Goal: Information Seeking & Learning: Learn about a topic

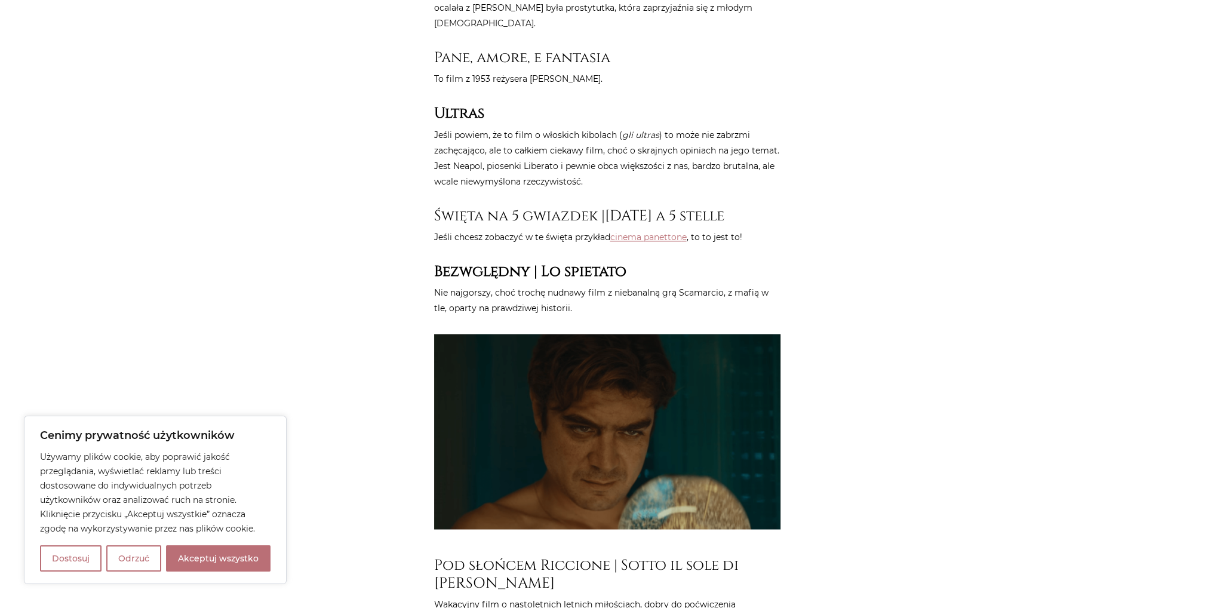
scroll to position [2447, 0]
drag, startPoint x: 490, startPoint y: 119, endPoint x: 497, endPoint y: 138, distance: 20.2
click at [497, 138] on p "Jeśli powiem, że to film o włoskich kibolach ( gli ultras ) to może nie zabrzmi…" at bounding box center [607, 158] width 346 height 62
click at [492, 128] on p "Jeśli powiem, że to film o włoskich kibolach ( gli ultras ) to może nie zabrzmi…" at bounding box center [607, 158] width 346 height 62
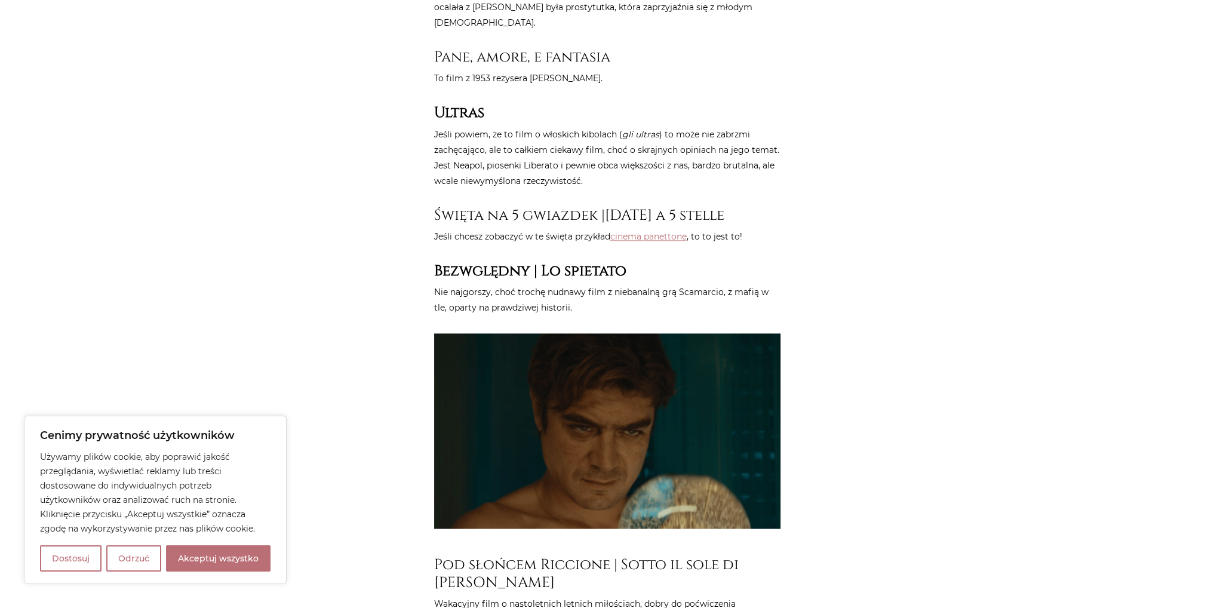
click at [480, 132] on p "Jeśli powiem, że to film o włoskich kibolach ( gli ultras ) to może nie zabrzmi…" at bounding box center [607, 158] width 346 height 62
drag, startPoint x: 467, startPoint y: 132, endPoint x: 476, endPoint y: 149, distance: 19.0
click at [476, 149] on p "Jeśli powiem, że to film o włoskich kibolach ( gli ultras ) to może nie zabrzmi…" at bounding box center [607, 158] width 346 height 62
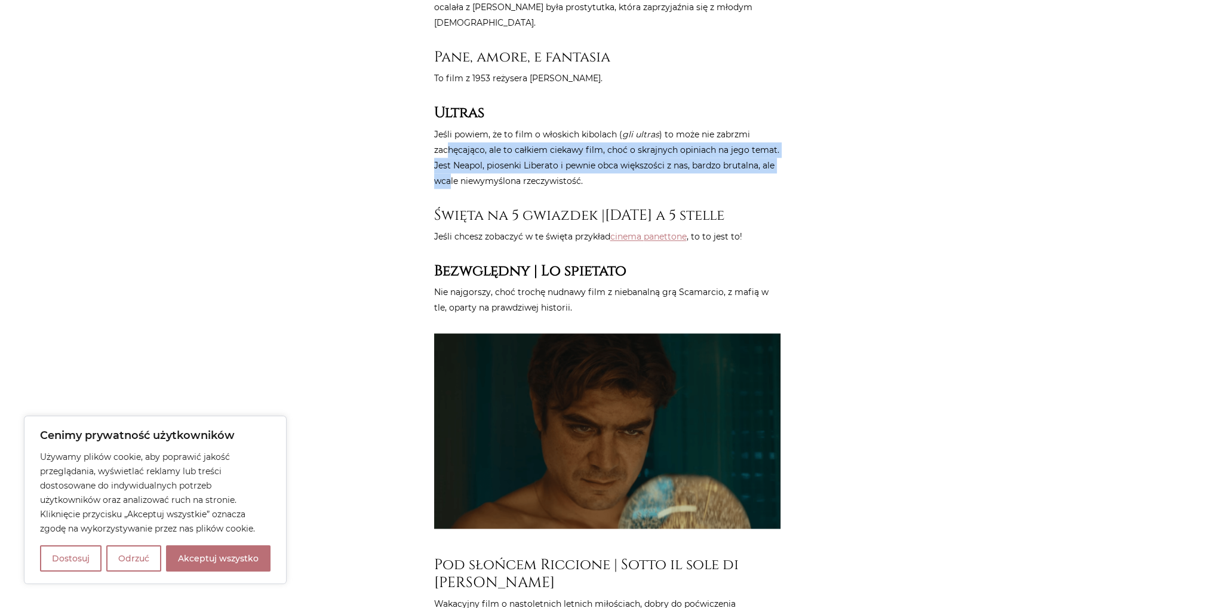
drag, startPoint x: 446, startPoint y: 125, endPoint x: 449, endPoint y: 142, distance: 16.9
click at [449, 142] on p "Jeśli powiem, że to film o włoskich kibolach ( gli ultras ) to może nie zabrzmi…" at bounding box center [607, 158] width 346 height 62
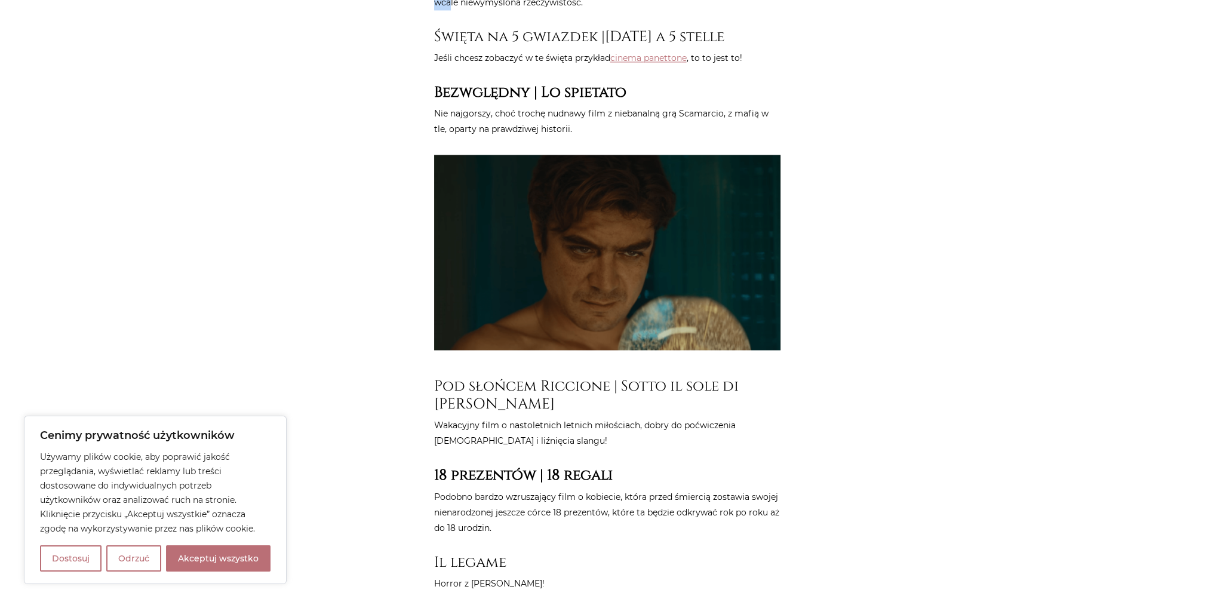
scroll to position [2626, 0]
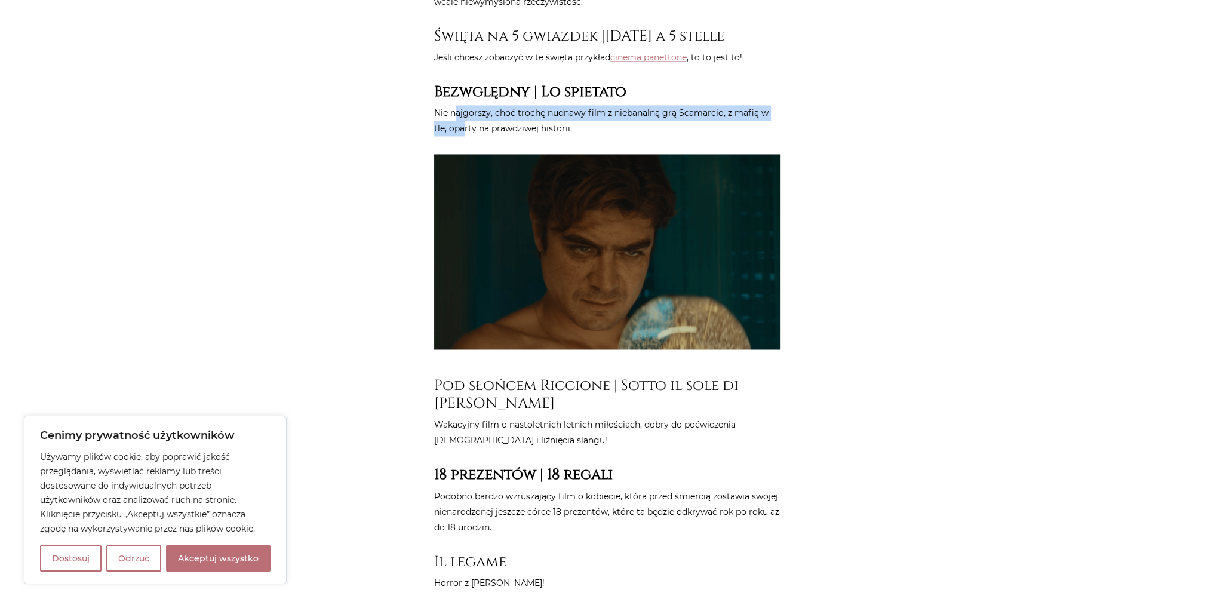
drag, startPoint x: 454, startPoint y: 79, endPoint x: 464, endPoint y: 93, distance: 17.6
click at [464, 105] on p "Nie najgorszy, choć trochę nudnawy film z niebanalną grą Scamarcio, z mafią w t…" at bounding box center [607, 120] width 346 height 31
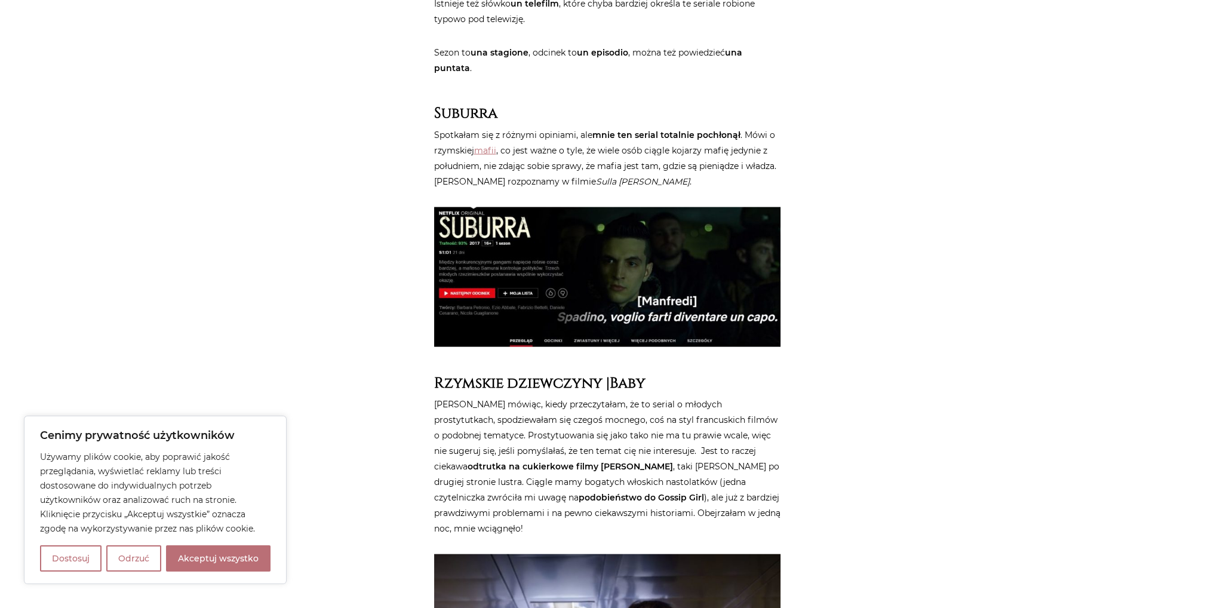
scroll to position [3582, 0]
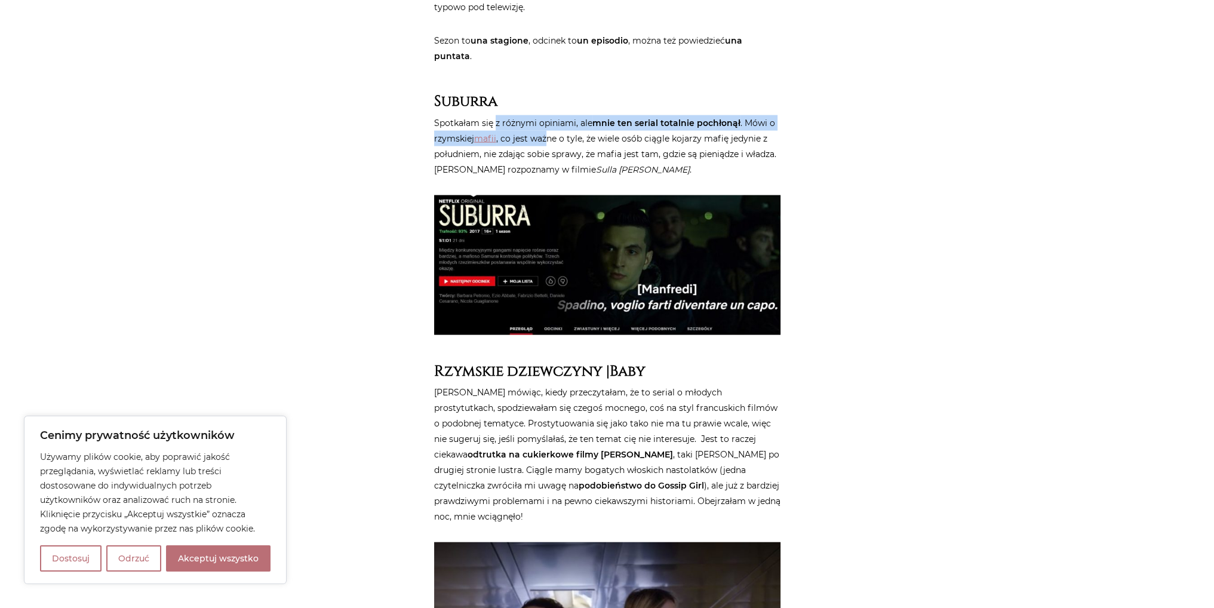
drag, startPoint x: 504, startPoint y: 79, endPoint x: 546, endPoint y: 86, distance: 42.3
click at [546, 115] on p "Spotkałam się z różnymi opiniami, ale mnie ten serial totalnie pochłonął . Mówi…" at bounding box center [607, 146] width 346 height 62
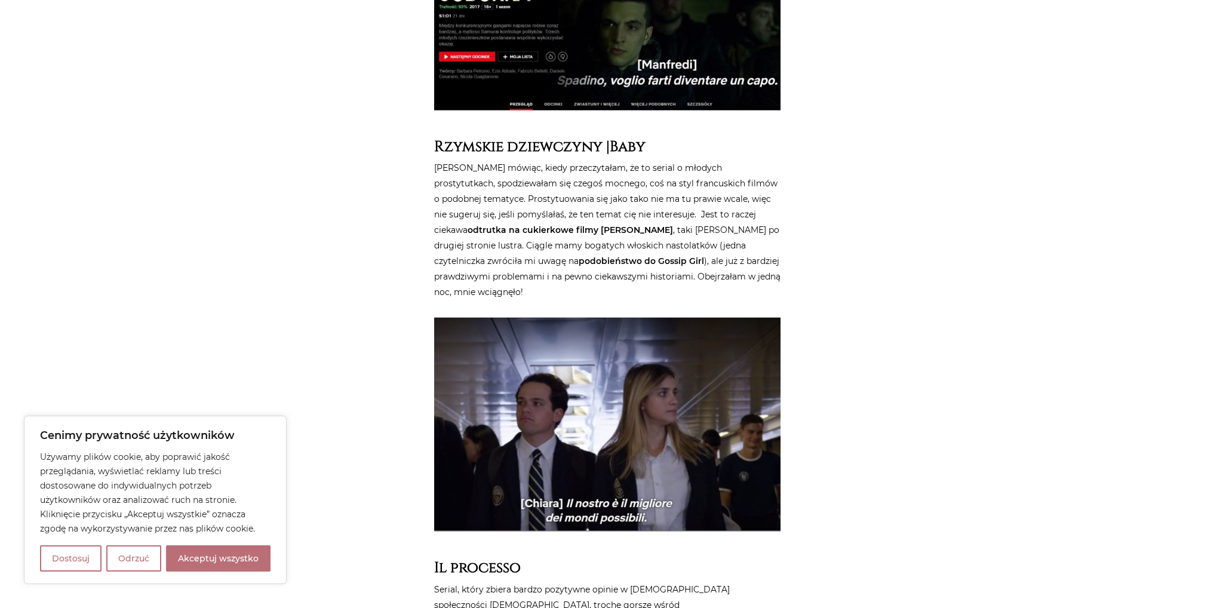
scroll to position [3820, 0]
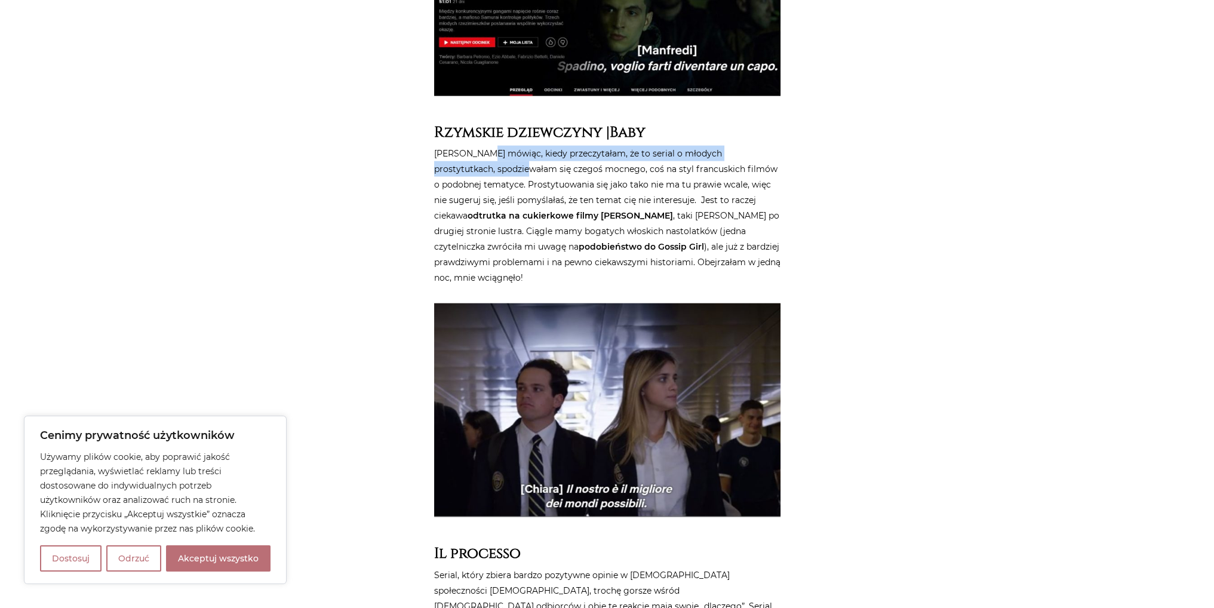
drag, startPoint x: 486, startPoint y: 111, endPoint x: 493, endPoint y: 115, distance: 7.5
click at [493, 146] on p "[PERSON_NAME] mówiąc, kiedy przeczytałam, że to serial o młodych prostytutkach,…" at bounding box center [607, 216] width 346 height 140
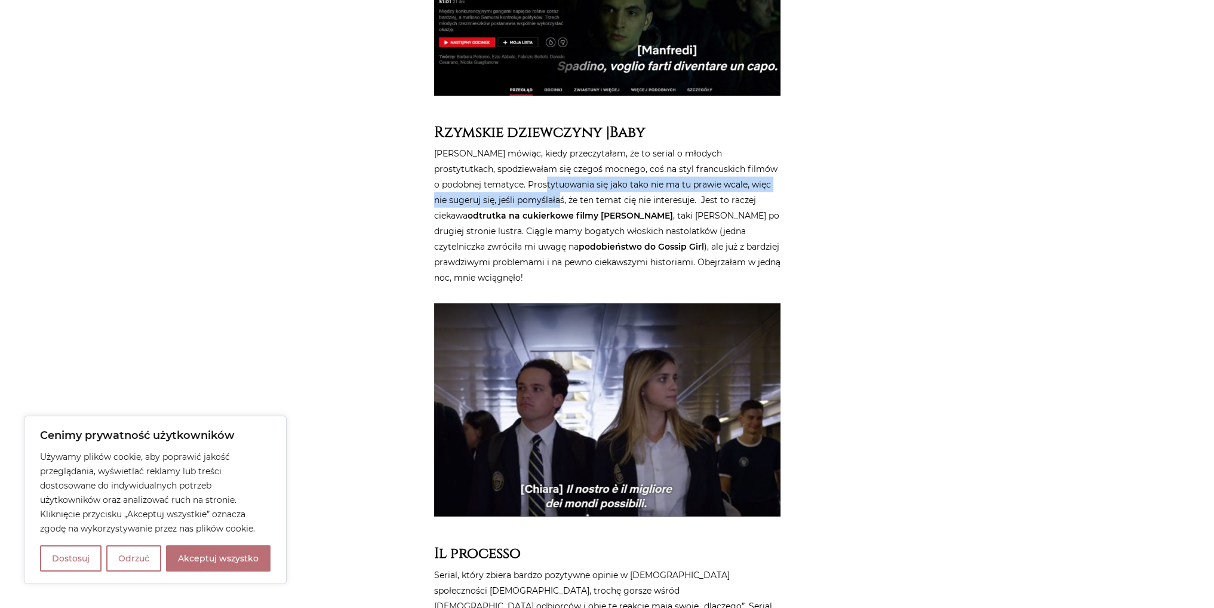
drag, startPoint x: 521, startPoint y: 137, endPoint x: 527, endPoint y: 151, distance: 15.2
click at [527, 151] on p "[PERSON_NAME] mówiąc, kiedy przeczytałam, że to serial o młodych prostytutkach,…" at bounding box center [607, 216] width 346 height 140
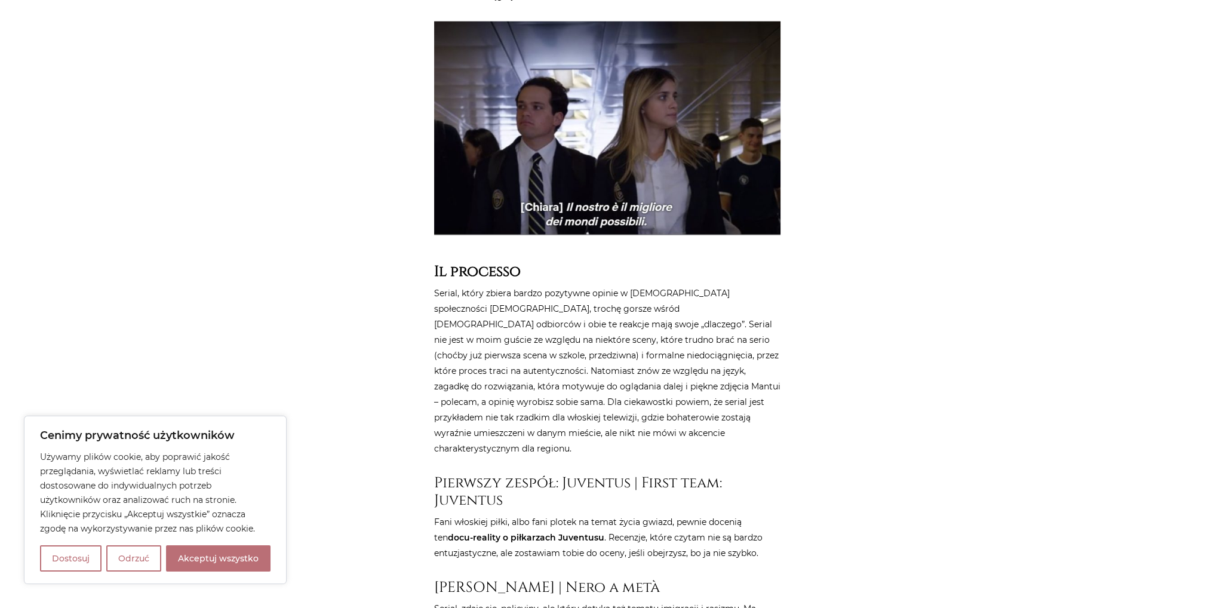
scroll to position [4119, 0]
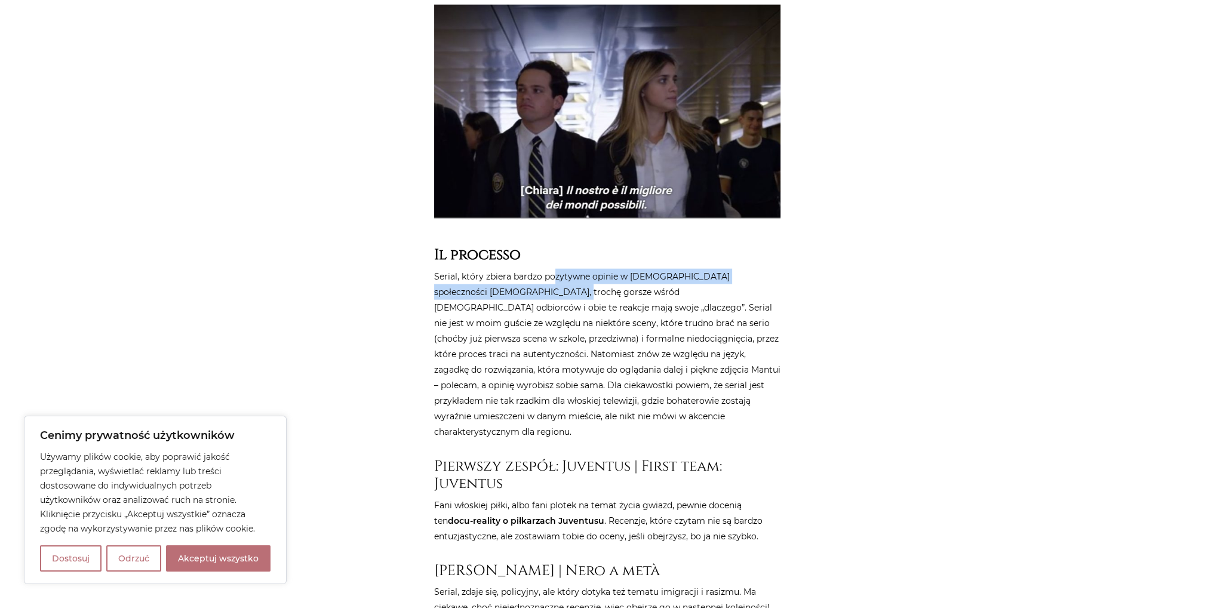
drag, startPoint x: 561, startPoint y: 235, endPoint x: 565, endPoint y: 243, distance: 8.8
click at [565, 269] on p "Serial, który zbiera bardzo pozytywne opinie w [DEMOGRAPHIC_DATA] społeczności …" at bounding box center [607, 354] width 346 height 171
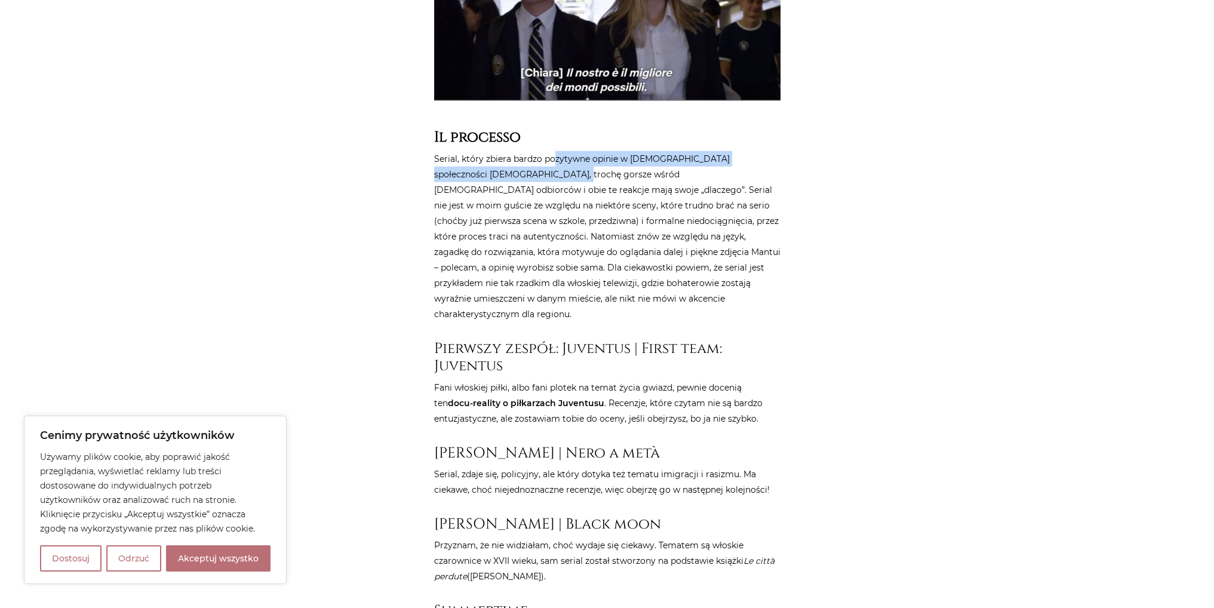
scroll to position [4238, 0]
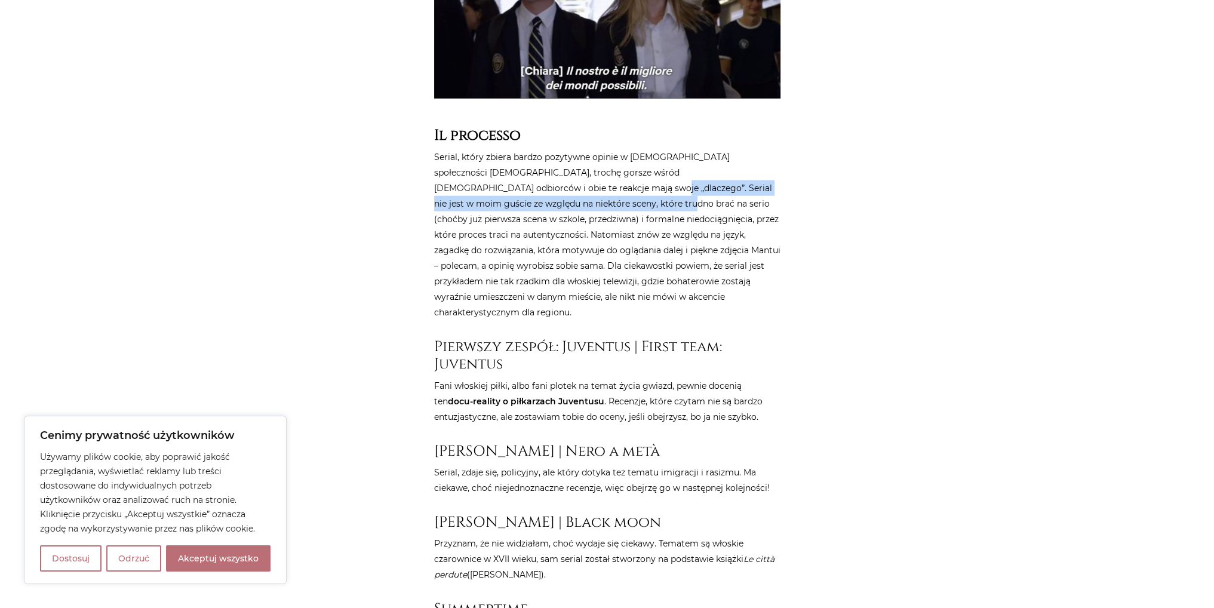
drag, startPoint x: 544, startPoint y: 143, endPoint x: 554, endPoint y: 151, distance: 13.1
click at [554, 151] on p "Serial, który zbiera bardzo pozytywne opinie w [DEMOGRAPHIC_DATA] społeczności …" at bounding box center [607, 234] width 346 height 171
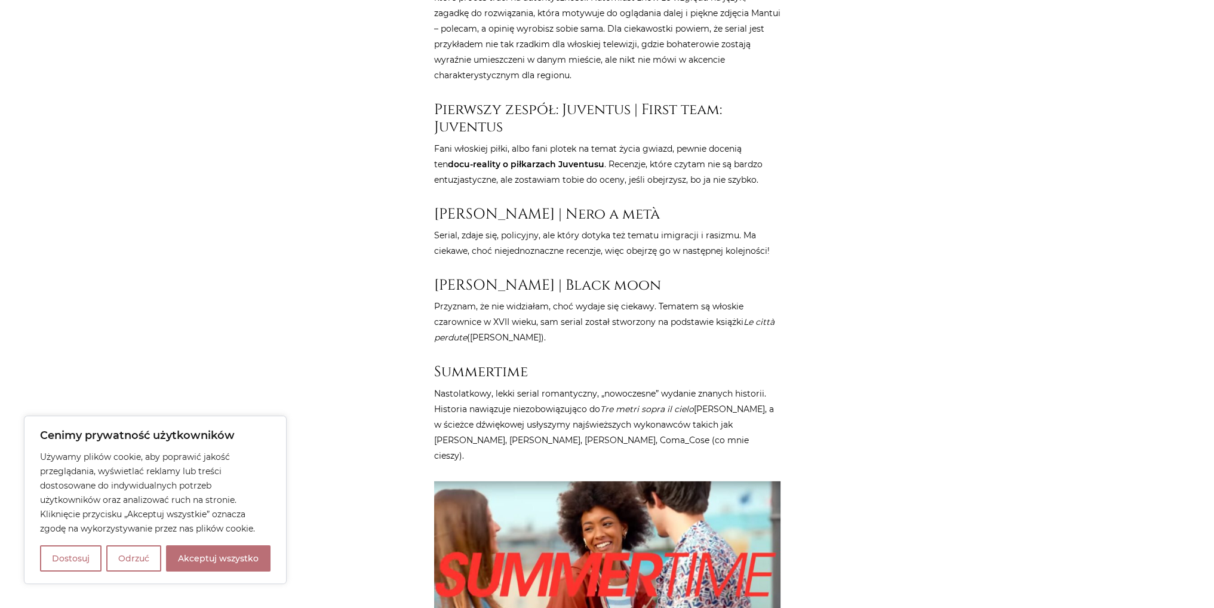
scroll to position [4477, 0]
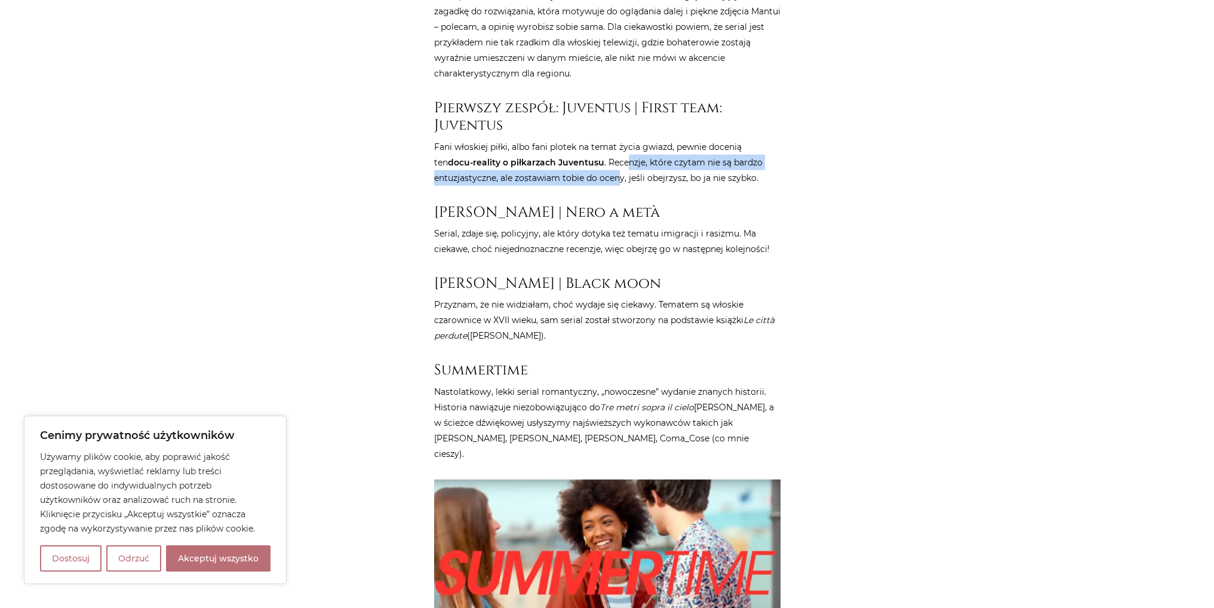
drag, startPoint x: 609, startPoint y: 95, endPoint x: 617, endPoint y: 112, distance: 18.4
click at [617, 139] on p "Fani włoskiej piłki, albo fani plotek na temat życia gwiazd, pewnie docenią ten…" at bounding box center [607, 162] width 346 height 47
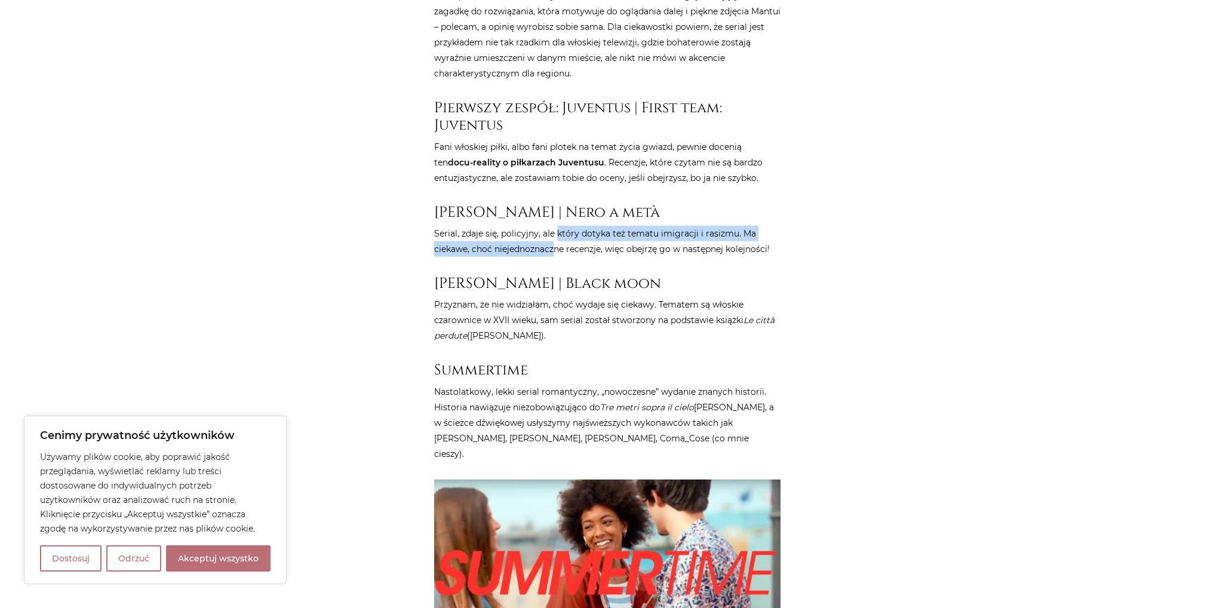
drag, startPoint x: 554, startPoint y: 171, endPoint x: 555, endPoint y: 178, distance: 7.8
click at [555, 226] on p "Serial, zdaje się, policyjny, ale który dotyka też tematu imigracji i rasizmu. …" at bounding box center [607, 241] width 346 height 31
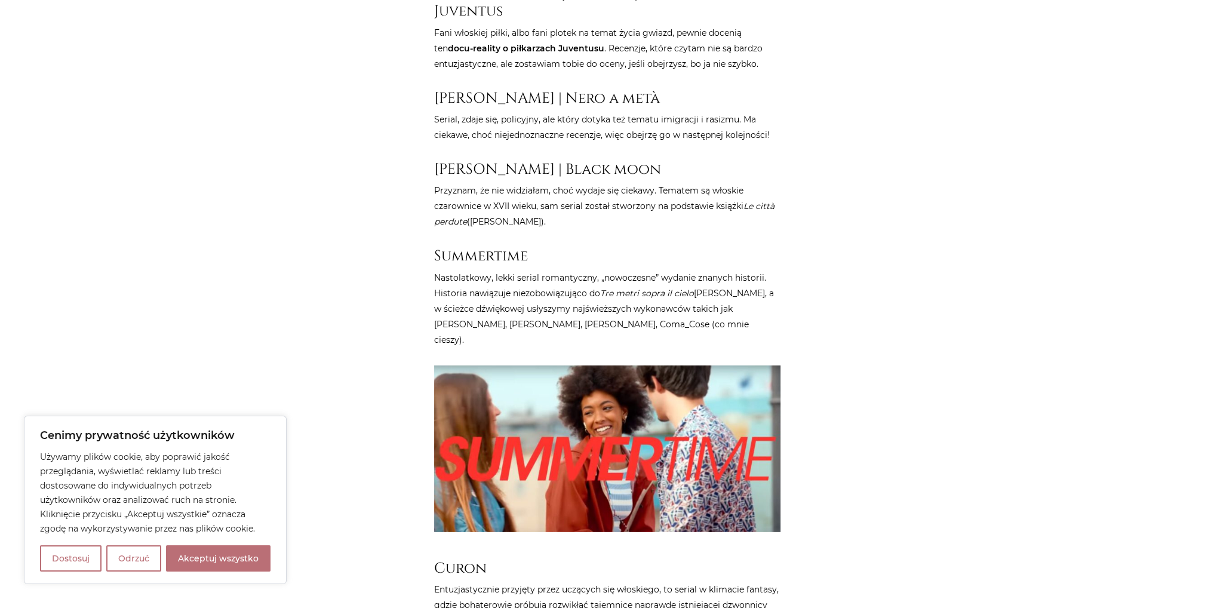
scroll to position [4596, 0]
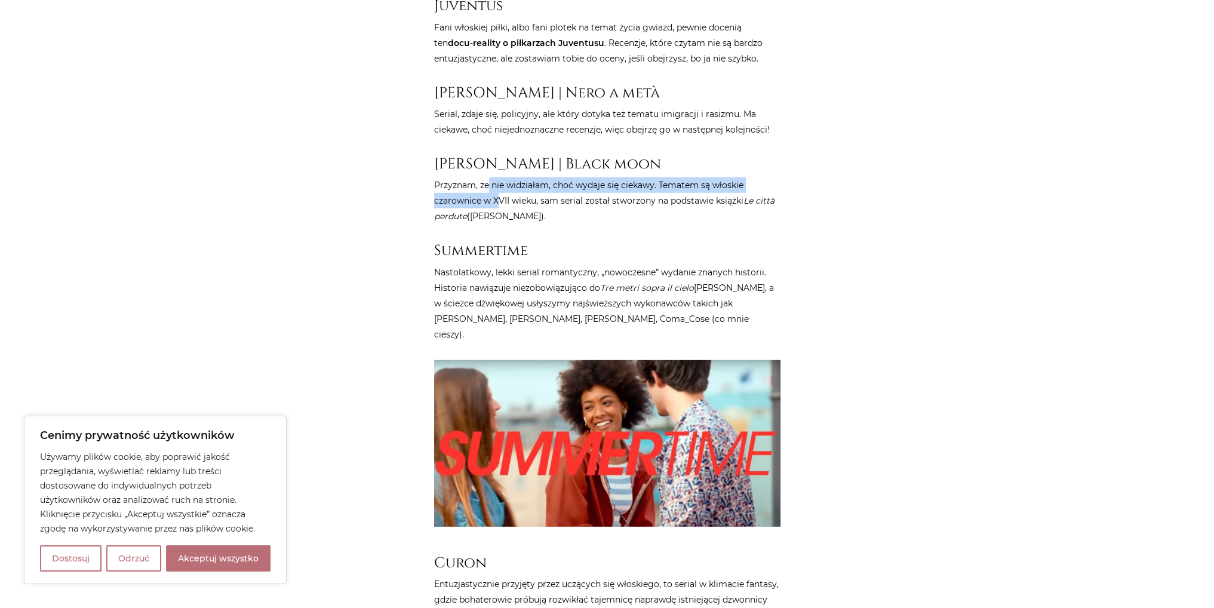
drag, startPoint x: 489, startPoint y: 122, endPoint x: 495, endPoint y: 134, distance: 13.3
click at [495, 177] on p "Przyznam, że nie widziałam, choć wydaje się ciekawy. Tematem są włoskie czarown…" at bounding box center [607, 200] width 346 height 47
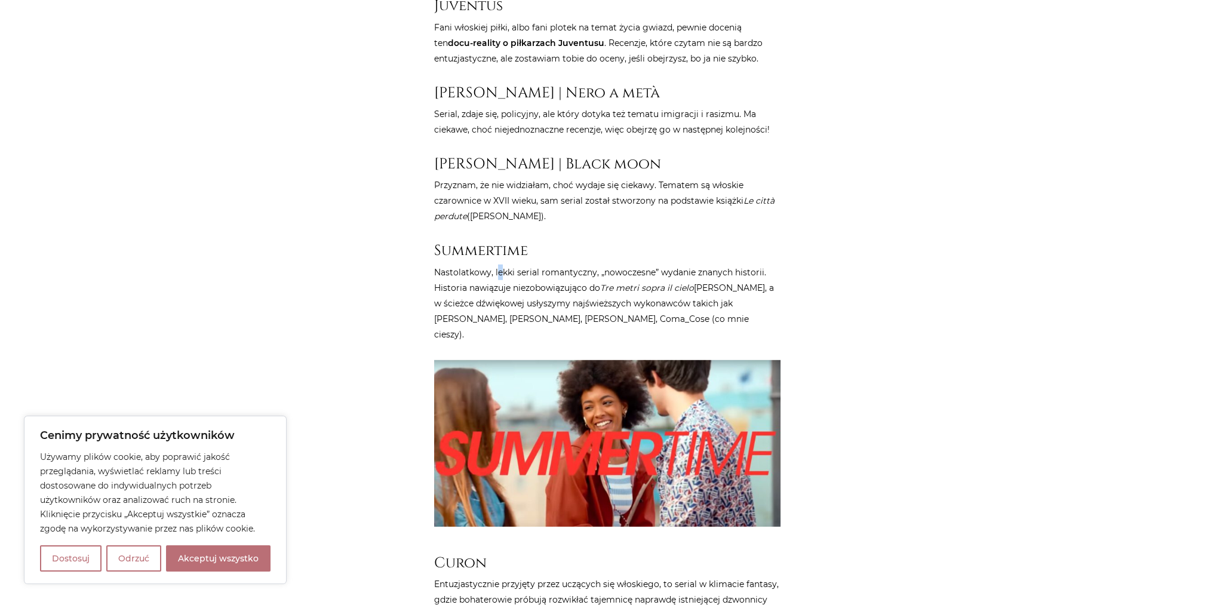
click at [500, 264] on p "Nastolatkowy, lekki serial romantyczny, „nowoczesne” wydanie znanych historii. …" at bounding box center [607, 303] width 346 height 78
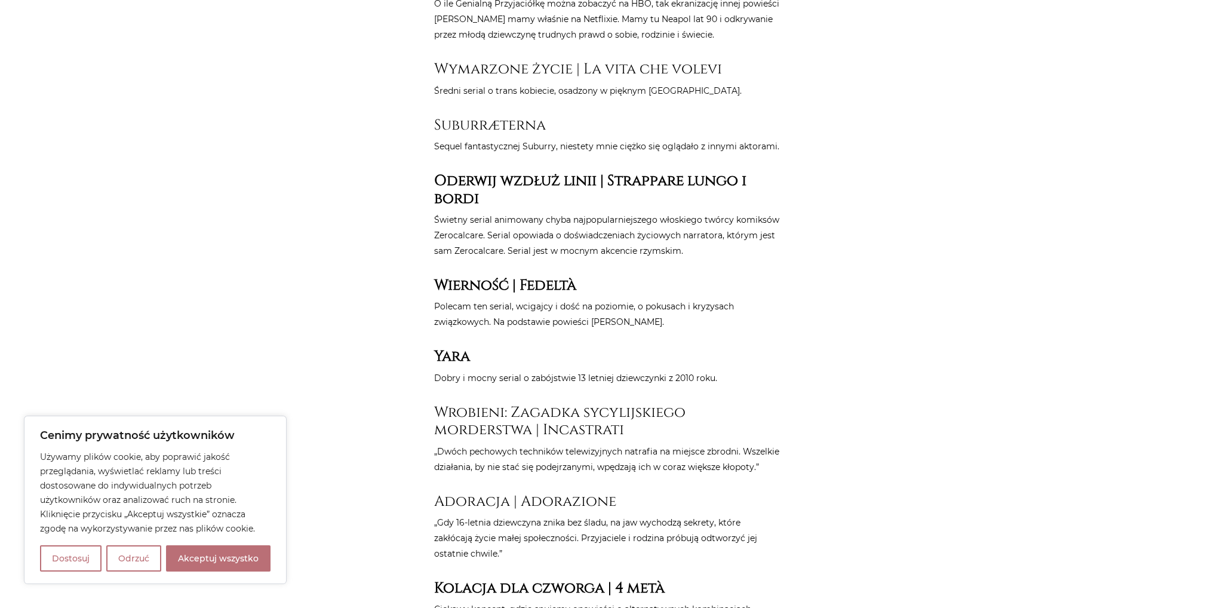
scroll to position [6029, 0]
drag, startPoint x: 490, startPoint y: 211, endPoint x: 483, endPoint y: 195, distance: 17.6
click at [483, 298] on p "Polecam ten serial, wcigajcy i dość na poziomie, o pokusach i kryzysach związko…" at bounding box center [607, 313] width 346 height 31
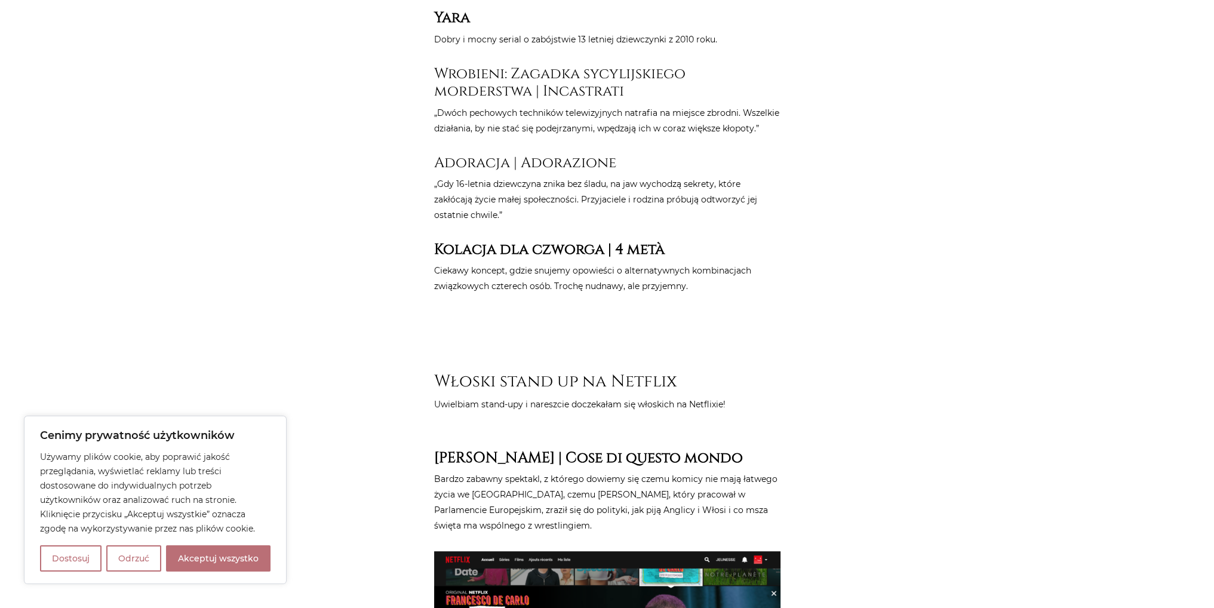
scroll to position [6387, 0]
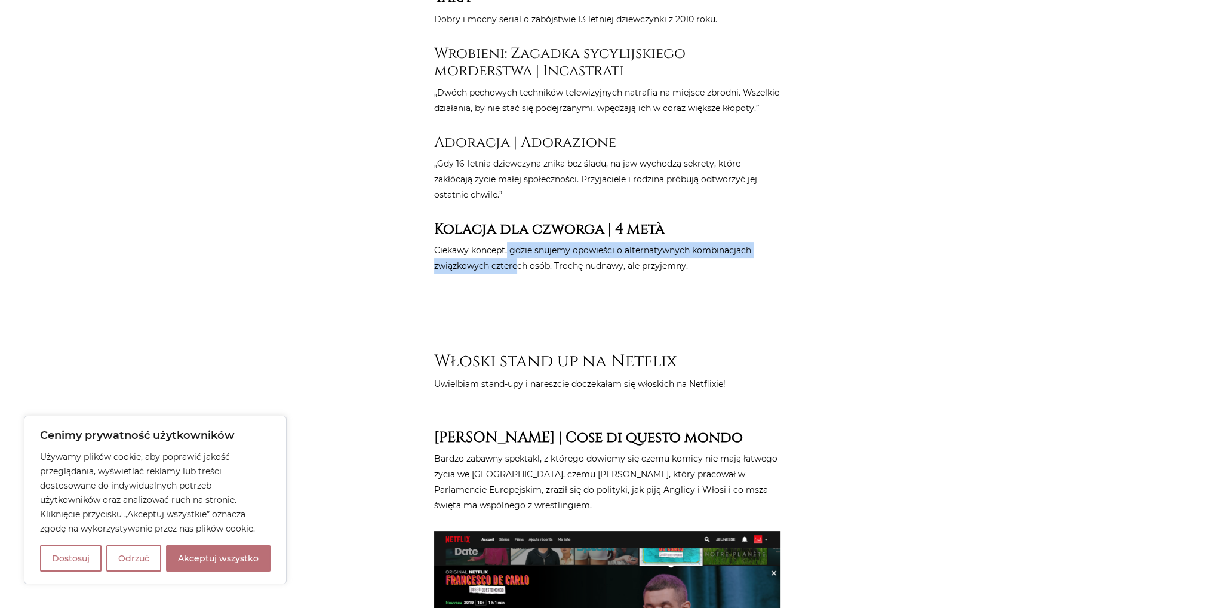
drag, startPoint x: 508, startPoint y: 137, endPoint x: 516, endPoint y: 150, distance: 15.3
click at [516, 242] on p "Ciekawy koncept, gdzie snujemy opowieści o alternatywnych kombinacjach związkow…" at bounding box center [607, 257] width 346 height 31
drag, startPoint x: 487, startPoint y: 134, endPoint x: 493, endPoint y: 153, distance: 20.6
click at [493, 242] on p "Ciekawy koncept, gdzie snujemy opowieści o alternatywnych kombinacjach związkow…" at bounding box center [607, 257] width 346 height 31
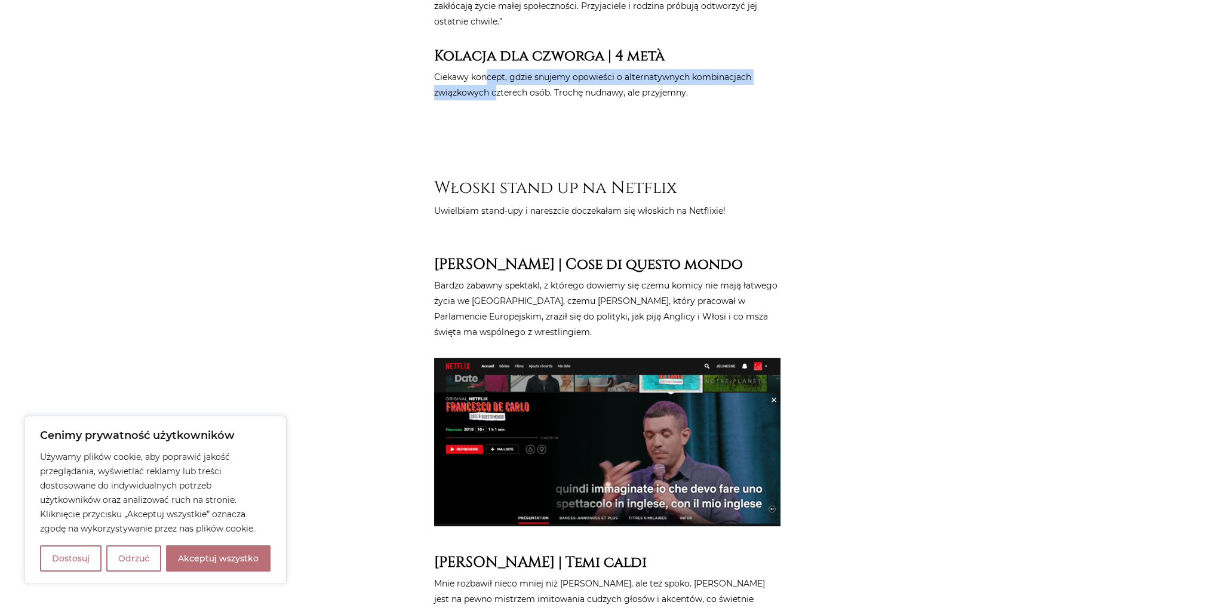
scroll to position [6566, 0]
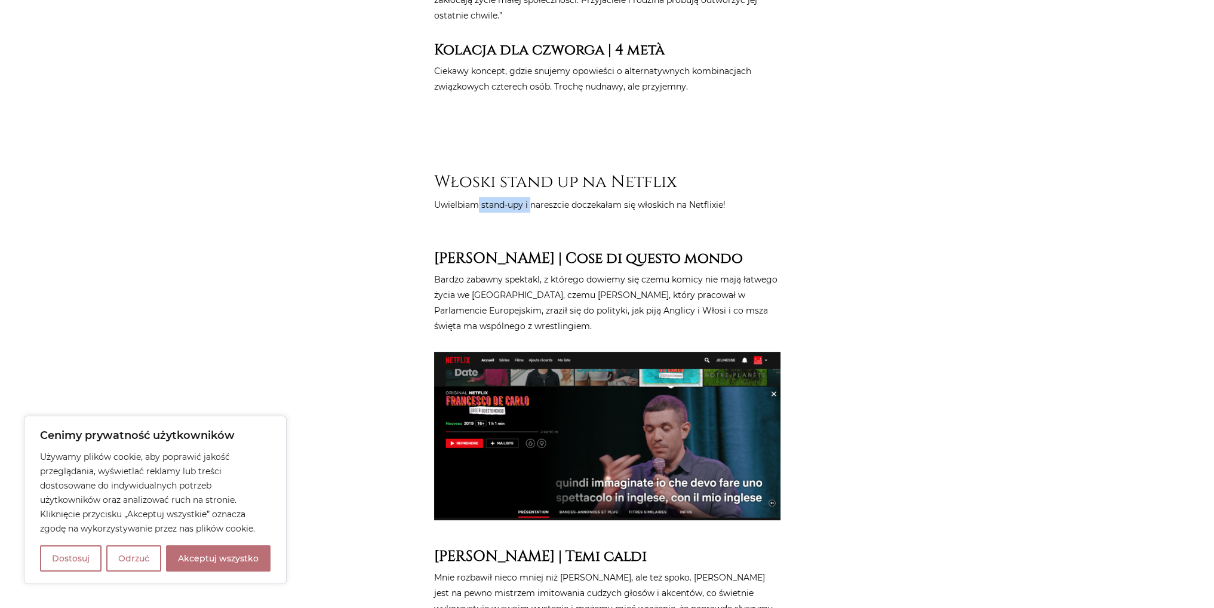
drag, startPoint x: 532, startPoint y: 97, endPoint x: 478, endPoint y: 94, distance: 53.8
click at [478, 197] on p "Uwielbiam stand-upy i nareszcie doczekałam się włoskich na Netflixie!" at bounding box center [607, 205] width 346 height 16
drag, startPoint x: 469, startPoint y: 161, endPoint x: 485, endPoint y: 213, distance: 53.6
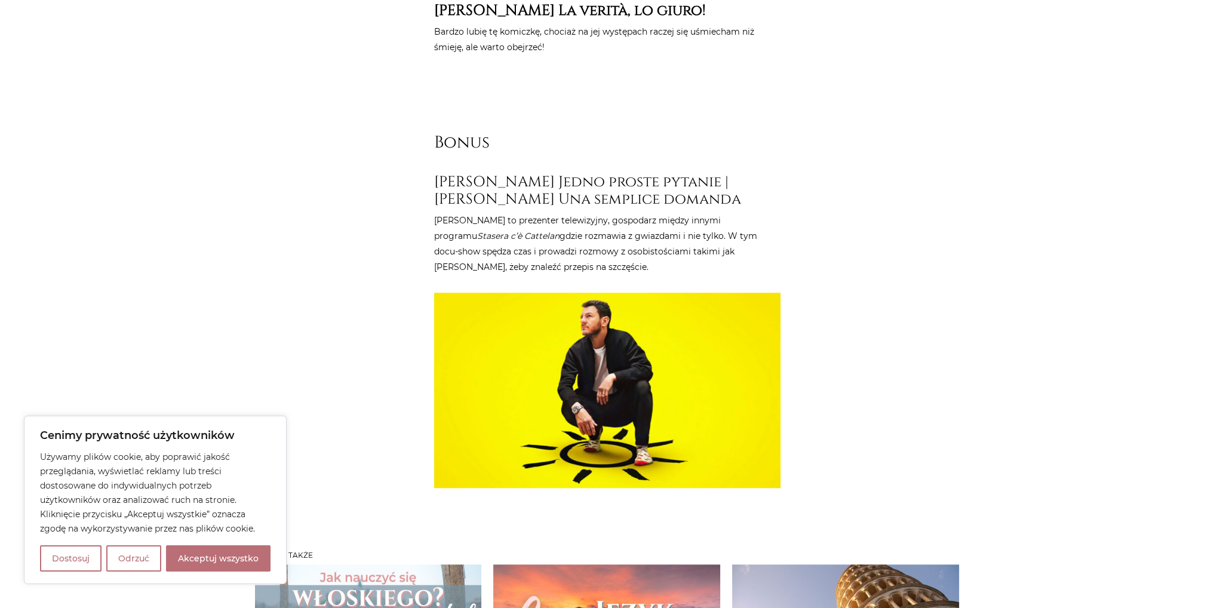
scroll to position [7342, 0]
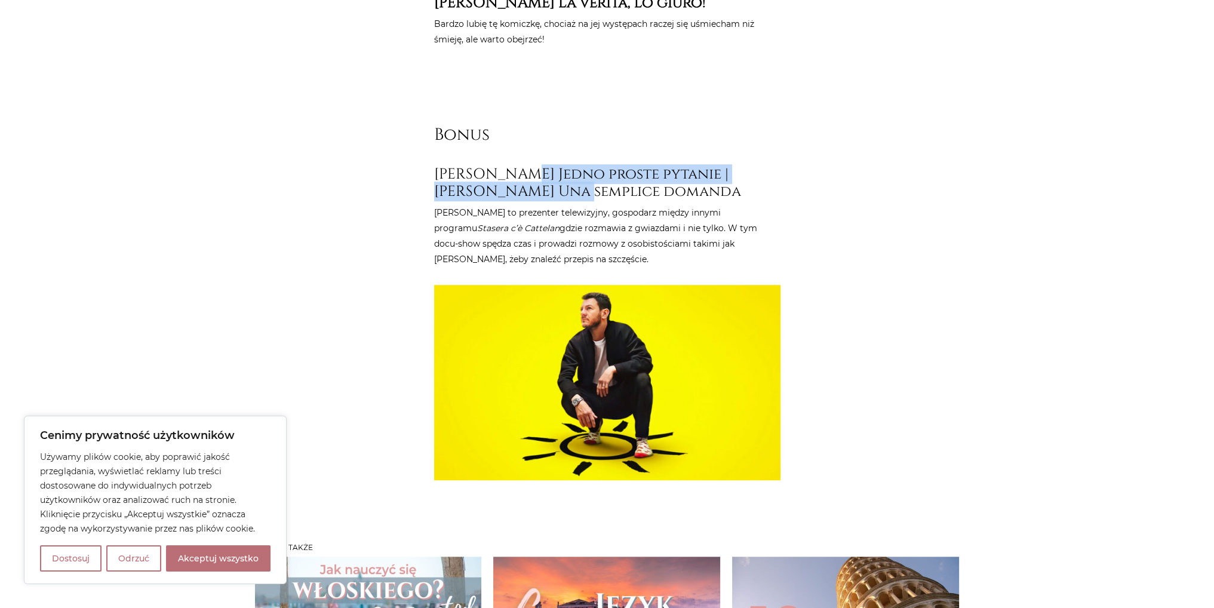
drag, startPoint x: 532, startPoint y: 84, endPoint x: 539, endPoint y: 91, distance: 9.3
click at [539, 165] on h3 "[PERSON_NAME] Jedno proste pytanie | [PERSON_NAME] Una semplice domanda" at bounding box center [607, 182] width 346 height 35
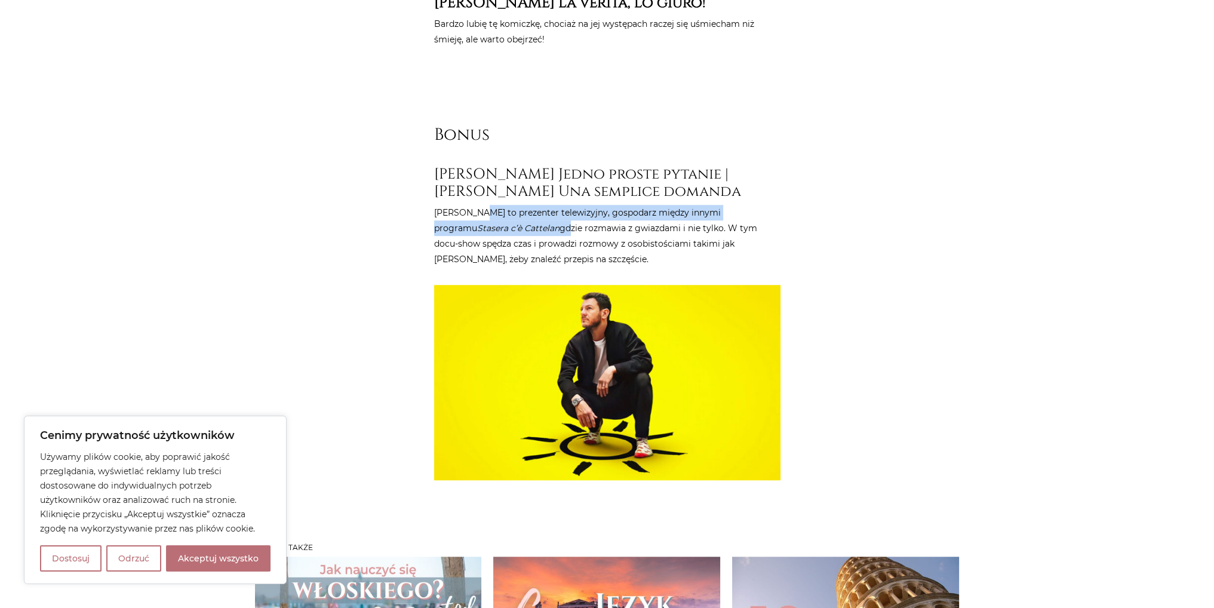
drag, startPoint x: 480, startPoint y: 141, endPoint x: 492, endPoint y: 151, distance: 15.3
click at [492, 205] on p "[PERSON_NAME] to prezenter telewizyjny, gospodarz między innymi programu Staser…" at bounding box center [607, 236] width 346 height 62
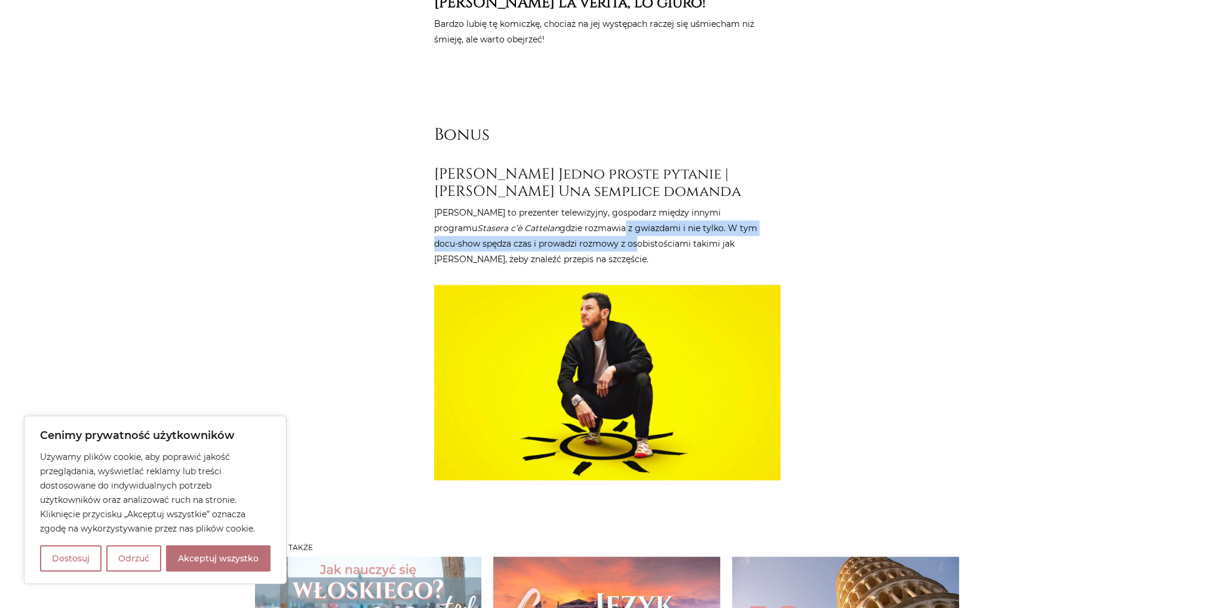
drag, startPoint x: 544, startPoint y: 144, endPoint x: 552, endPoint y: 162, distance: 19.3
click at [552, 205] on p "[PERSON_NAME] to prezenter telewizyjny, gospodarz między innymi programu Staser…" at bounding box center [607, 236] width 346 height 62
drag, startPoint x: 721, startPoint y: 170, endPoint x: 649, endPoint y: 171, distance: 71.6
click at [649, 205] on p "[PERSON_NAME] to prezenter telewizyjny, gospodarz między innymi programu Staser…" at bounding box center [607, 236] width 346 height 62
copy p "[PERSON_NAME]"
